Goal: Task Accomplishment & Management: Manage account settings

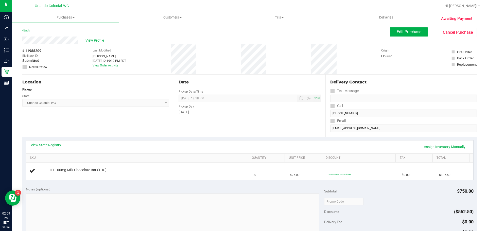
click at [26, 32] on link "Back" at bounding box center [26, 31] width 8 height 4
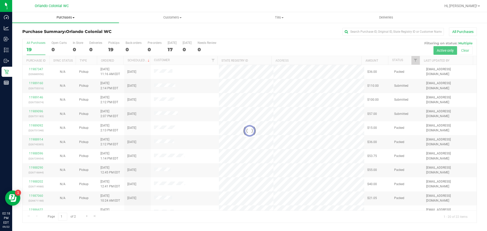
click at [69, 16] on span "Purchases" at bounding box center [65, 17] width 107 height 5
click at [38, 41] on span "All purchases" at bounding box center [30, 43] width 36 height 4
click at [33, 41] on span "All purchases" at bounding box center [30, 43] width 36 height 4
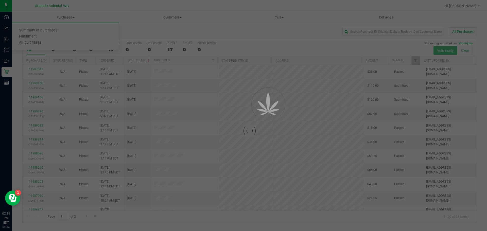
click at [32, 34] on div at bounding box center [243, 115] width 487 height 231
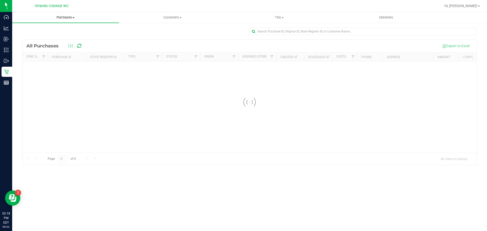
click at [68, 17] on span "Purchases" at bounding box center [65, 17] width 107 height 5
click at [30, 36] on span "Fulfillment" at bounding box center [27, 36] width 31 height 4
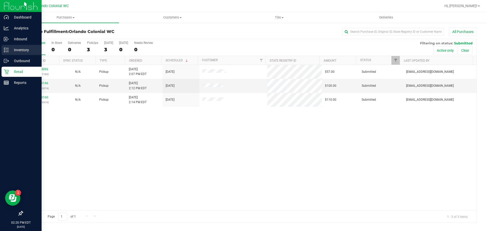
click at [11, 50] on p "Inventory" at bounding box center [24, 50] width 30 height 6
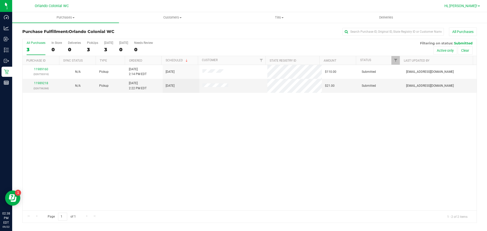
click at [476, 6] on span "Hi, [PERSON_NAME]!" at bounding box center [460, 6] width 33 height 4
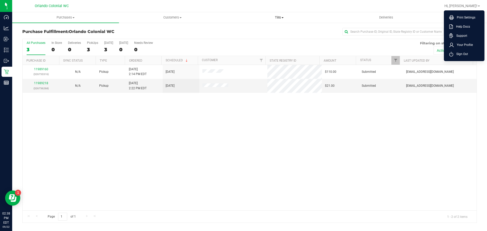
click at [282, 13] on uib-tab-heading "Tills Manage tills Reconcile e-payments" at bounding box center [279, 17] width 106 height 10
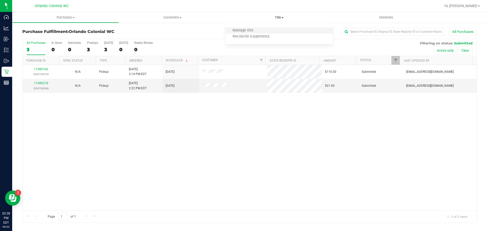
click at [275, 29] on li "Manage tills" at bounding box center [279, 31] width 107 height 6
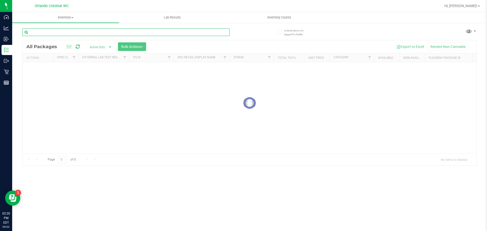
click at [77, 33] on input "text" at bounding box center [125, 32] width 207 height 8
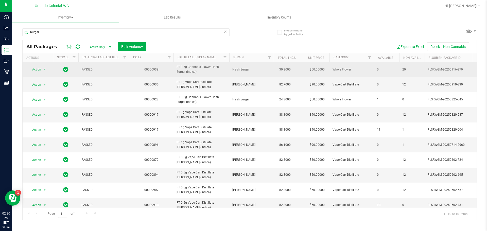
click at [194, 67] on span "FT 3.5g Cannabis Flower Hash Burger (Indica)" at bounding box center [201, 70] width 50 height 10
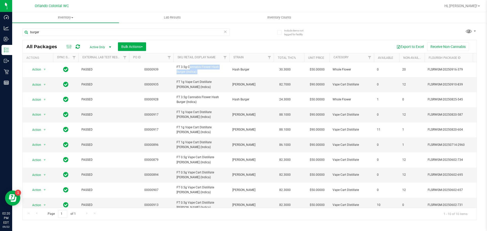
copy tr "FT 3.5g Cannabis Flower Hash Burger (Indica)"
click at [158, 30] on input "burger" at bounding box center [125, 32] width 207 height 8
paste input "FT 3.5g Cannabis Flower Hash Burger (Indica)"
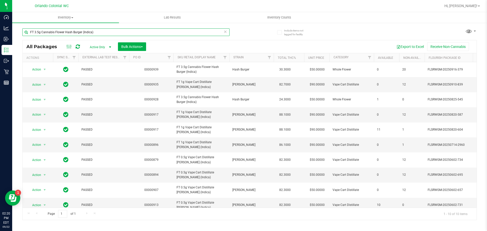
type input "FT 3.5g Cannabis Flower Hash Burger (Indica)"
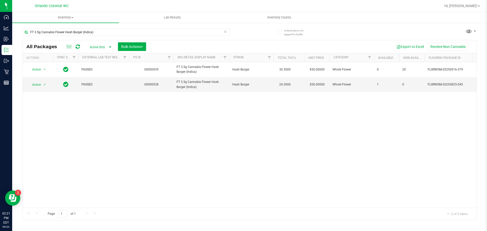
click at [362, 149] on div "Action Action Edit attributes Global inventory Locate package Package audit log…" at bounding box center [250, 135] width 454 height 146
click at [45, 84] on span "select" at bounding box center [45, 85] width 4 height 4
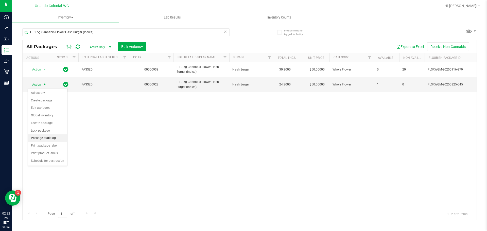
click at [56, 138] on li "Package audit log" at bounding box center [47, 138] width 39 height 8
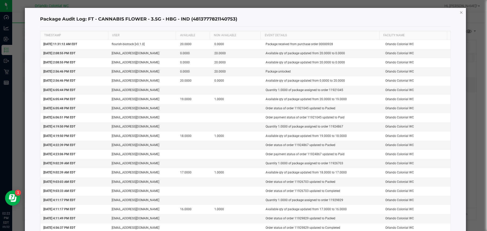
click at [459, 12] on icon "button" at bounding box center [461, 12] width 4 height 6
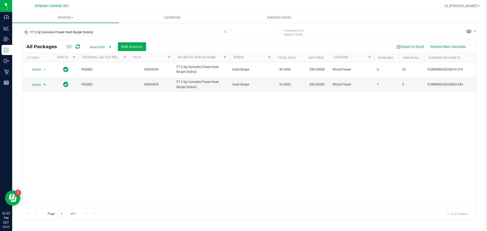
click at [300, 107] on div "Action Action Edit attributes Global inventory Locate package Package audit log…" at bounding box center [250, 135] width 454 height 146
click at [26, 80] on td "Action Action Adjust qty Create package Edit attributes Global inventory Locate…" at bounding box center [38, 84] width 30 height 15
click at [35, 82] on span "Action" at bounding box center [35, 84] width 14 height 7
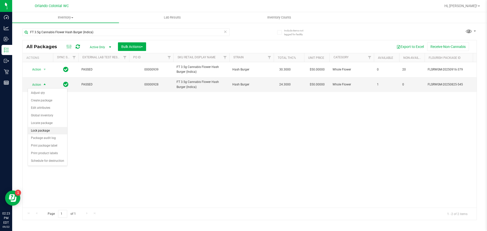
click at [43, 130] on li "Lock package" at bounding box center [47, 131] width 39 height 8
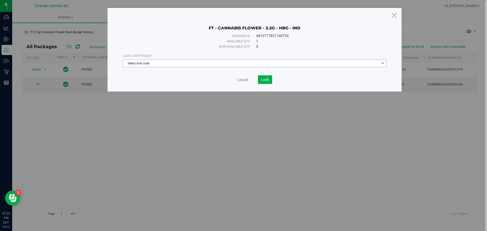
click at [207, 64] on span "Select lock code" at bounding box center [251, 63] width 257 height 7
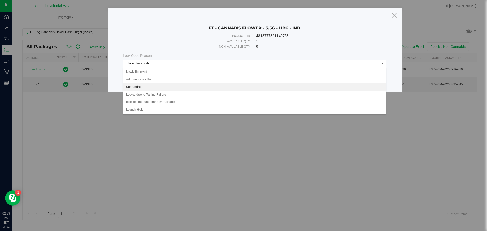
drag, startPoint x: 196, startPoint y: 83, endPoint x: 196, endPoint y: 87, distance: 4.3
click at [196, 87] on ul "Newly Received Administrative Hold Quarantine Locked due to Testing Failure Rej…" at bounding box center [254, 90] width 263 height 45
click at [196, 87] on li "Quarantine" at bounding box center [254, 87] width 263 height 8
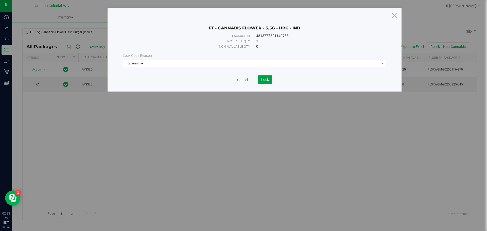
click at [262, 78] on span "Lock" at bounding box center [265, 80] width 8 height 4
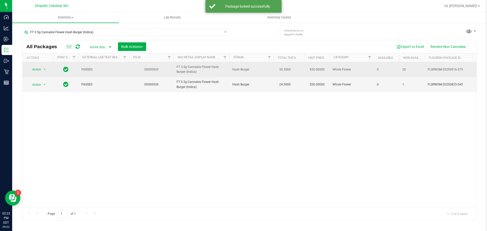
click at [47, 69] on span "select" at bounding box center [45, 69] width 6 height 7
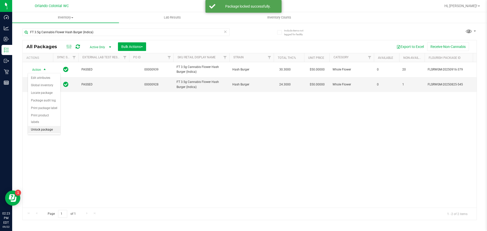
click at [54, 126] on li "Unlock package" at bounding box center [44, 130] width 32 height 8
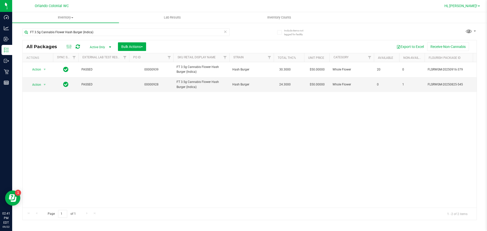
click at [475, 8] on span "Hi, [PERSON_NAME]!" at bounding box center [460, 6] width 33 height 4
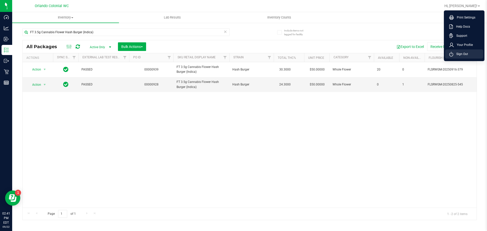
click at [467, 54] on span "Sign Out" at bounding box center [460, 53] width 15 height 5
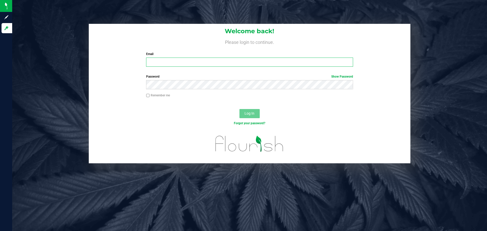
click at [218, 61] on input "Email" at bounding box center [249, 62] width 207 height 9
type input "molsen@liveparallel.com"
click at [239, 109] on button "Log In" at bounding box center [249, 113] width 20 height 9
